Goal: Find contact information: Find contact information

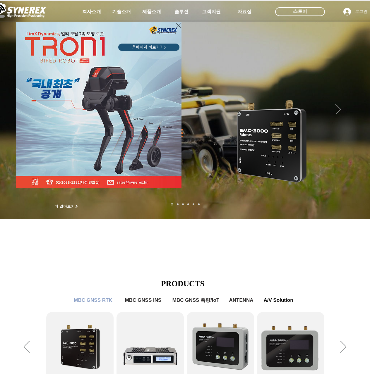
click at [28, 276] on div "LimX Dinamics" at bounding box center [185, 187] width 370 height 374
click at [150, 13] on div "LimX Dinamics" at bounding box center [185, 187] width 370 height 374
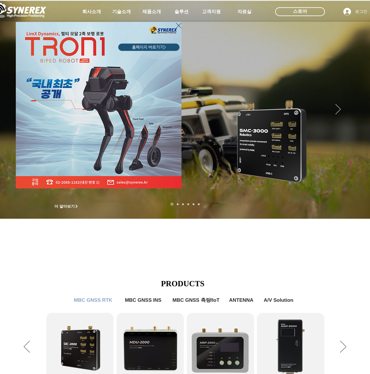
click at [178, 24] on icon "사이트로 돌아가기" at bounding box center [179, 25] width 6 height 7
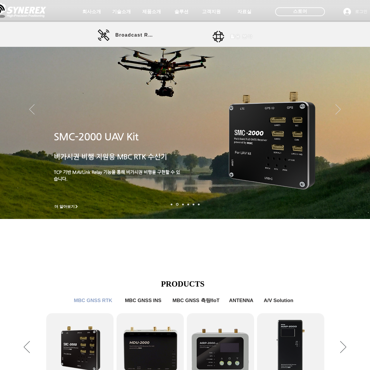
click at [228, 32] on link "활용 분야" at bounding box center [238, 37] width 53 height 12
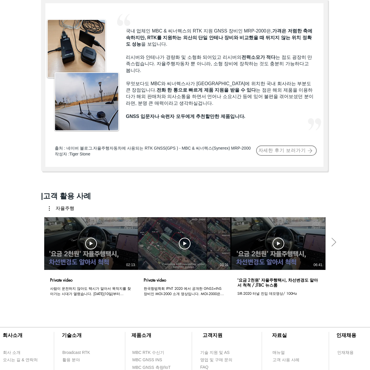
scroll to position [322, 0]
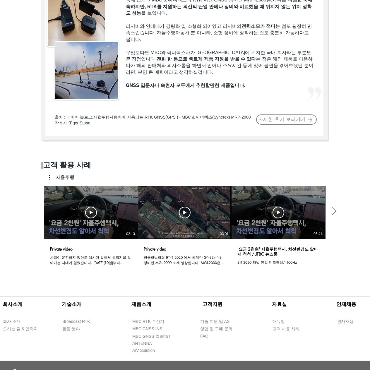
click at [37, 292] on div at bounding box center [185, 322] width 370 height 75
click at [26, 67] on div at bounding box center [185, 8] width 370 height 283
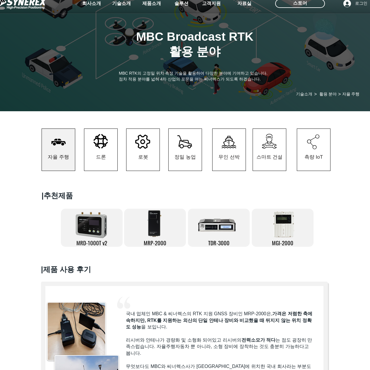
scroll to position [0, 0]
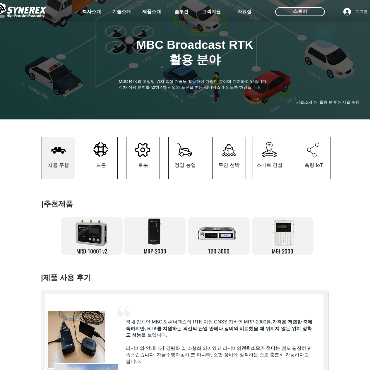
click at [30, 11] on img at bounding box center [19, 10] width 56 height 18
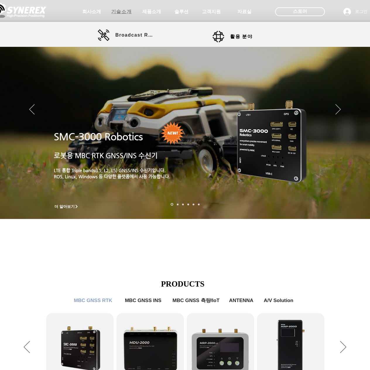
click at [120, 12] on span "기술소개" at bounding box center [121, 12] width 20 height 6
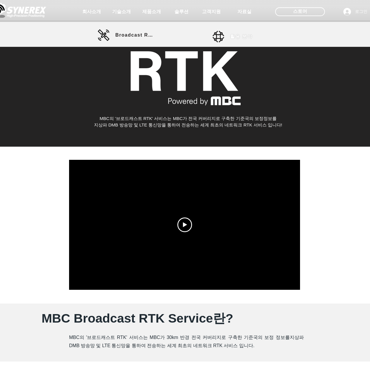
click at [232, 36] on span "활용 분야" at bounding box center [241, 37] width 22 height 6
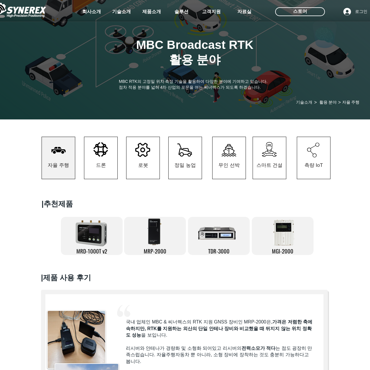
click at [340, 214] on div at bounding box center [185, 330] width 370 height 283
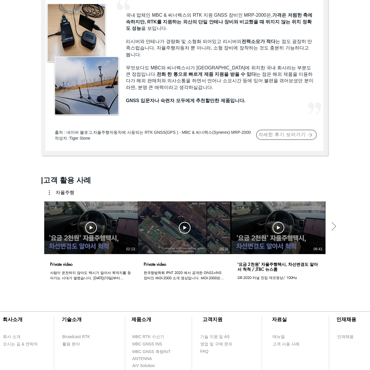
scroll to position [351, 0]
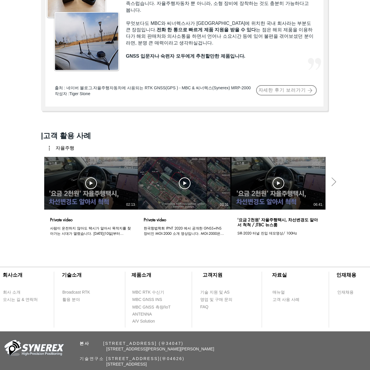
drag, startPoint x: 107, startPoint y: 362, endPoint x: 218, endPoint y: 362, distance: 110.5
click at [184, 361] on span "기술연구소 [STREET_ADDRESS](우04626)" at bounding box center [132, 358] width 105 height 5
copy span "[STREET_ADDRESS]"
drag, startPoint x: 107, startPoint y: 347, endPoint x: 225, endPoint y: 347, distance: 118.1
click at [183, 345] on span "본사 ​ [STREET_ADDRESS] (우34047)" at bounding box center [132, 343] width 104 height 5
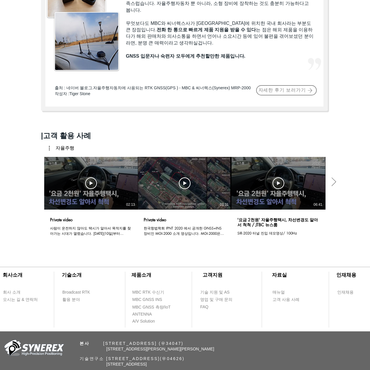
click at [183, 345] on span "본사 ​ [STREET_ADDRESS] (우34047)" at bounding box center [132, 343] width 104 height 5
copy span "[STREET_ADDRESS]"
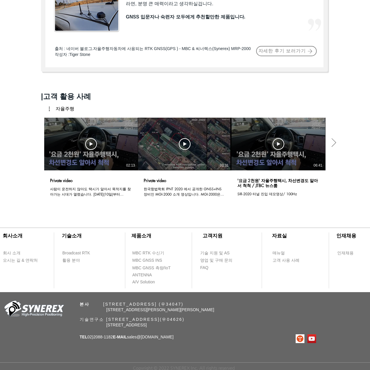
scroll to position [395, 0]
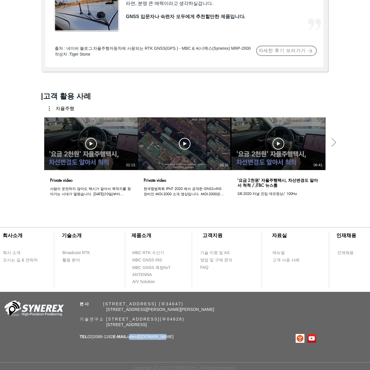
drag, startPoint x: 136, startPoint y: 337, endPoint x: 167, endPoint y: 335, distance: 31.0
click at [167, 335] on p "TEL 02)[PHONE_NUMBER] E-MAIL sales @[DOMAIN_NAME]" at bounding box center [127, 337] width 94 height 6
copy span "sales @[DOMAIN_NAME]"
click at [26, 173] on section "자율주행 동영상 보기 동영상 보기 02:13 Private video 사람이 운전하지 않아도 택시가 알아서 목적지를 찾아가는 시대가 열렸습니다…" at bounding box center [185, 158] width 370 height 115
